Goal: Check status: Check status

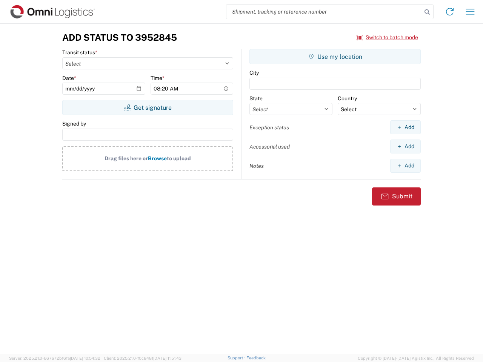
click at [324, 12] on input "search" at bounding box center [323, 12] width 195 height 14
click at [427, 12] on icon at bounding box center [427, 12] width 11 height 11
click at [449, 12] on icon at bounding box center [449, 12] width 12 height 12
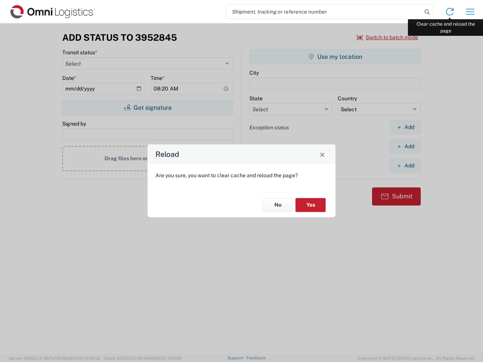
click at [470, 12] on div "Reload Are you sure, you want to clear cache and reload the page? No Yes" at bounding box center [241, 181] width 483 height 362
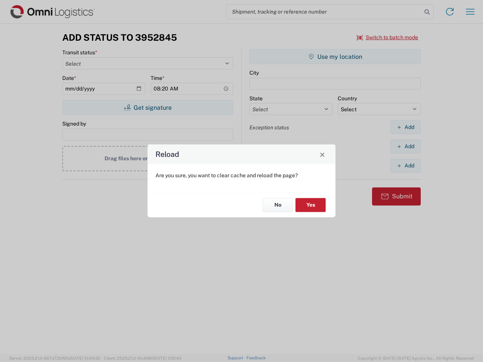
click at [387, 37] on div "Reload Are you sure, you want to clear cache and reload the page? No Yes" at bounding box center [241, 181] width 483 height 362
click at [147, 107] on div "Reload Are you sure, you want to clear cache and reload the page? No Yes" at bounding box center [241, 181] width 483 height 362
click at [335, 57] on div "Reload Are you sure, you want to clear cache and reload the page? No Yes" at bounding box center [241, 181] width 483 height 362
click at [405, 127] on div "Reload Are you sure, you want to clear cache and reload the page? No Yes" at bounding box center [241, 181] width 483 height 362
click at [405, 146] on div "Reload Are you sure, you want to clear cache and reload the page? No Yes" at bounding box center [241, 181] width 483 height 362
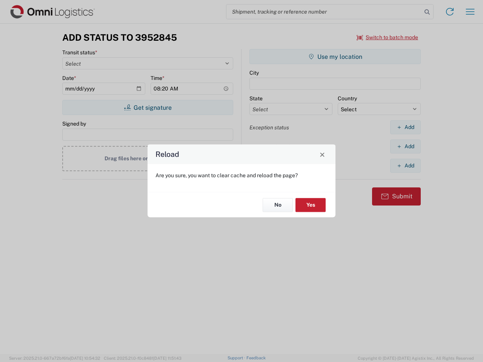
click at [405, 166] on div "Reload Are you sure, you want to clear cache and reload the page? No Yes" at bounding box center [241, 181] width 483 height 362
